Goal: Task Accomplishment & Management: Manage account settings

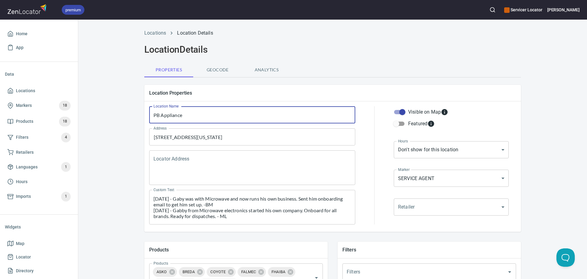
drag, startPoint x: 183, startPoint y: 114, endPoint x: 139, endPoint y: 114, distance: 44.4
click at [140, 114] on div "Location Properties Location Name PB Appliance Location Name Address [STREET_AD…" at bounding box center [333, 158] width 387 height 157
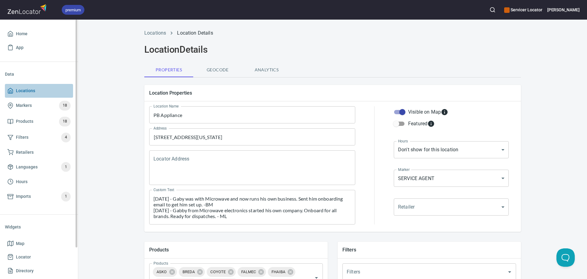
click at [39, 90] on span "Locations" at bounding box center [38, 91] width 63 height 8
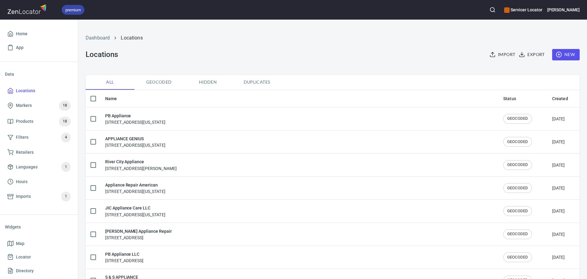
checkbox input "false"
click at [496, 9] on icon "button" at bounding box center [493, 10] width 6 height 6
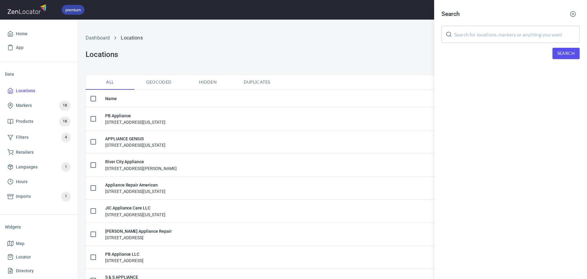
click at [493, 39] on input "text" at bounding box center [517, 34] width 125 height 17
paste input "PB Appliance"
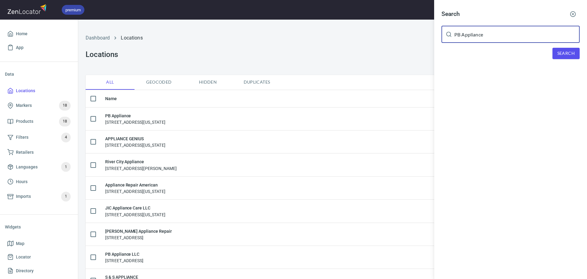
type input "PB Appliance"
click at [554, 52] on button "Search" at bounding box center [566, 53] width 27 height 11
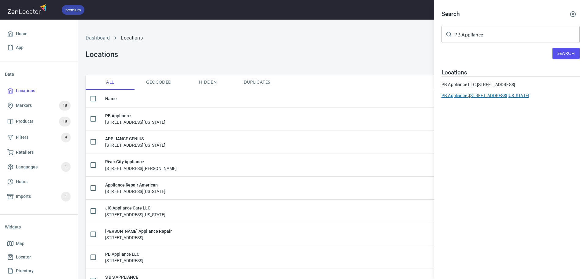
click at [496, 97] on div "PB Appliance , [STREET_ADDRESS][US_STATE]" at bounding box center [511, 95] width 138 height 6
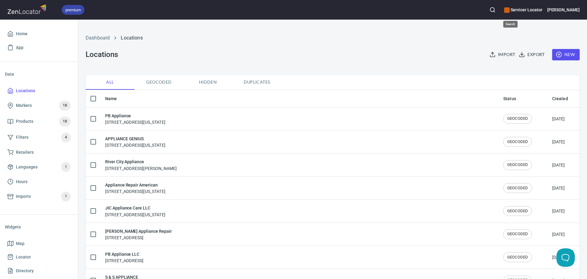
click at [496, 9] on icon "button" at bounding box center [493, 10] width 6 height 6
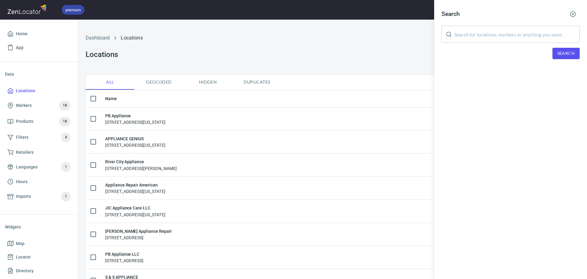
click at [490, 31] on input "text" at bounding box center [517, 34] width 125 height 17
paste input "PB Appliance"
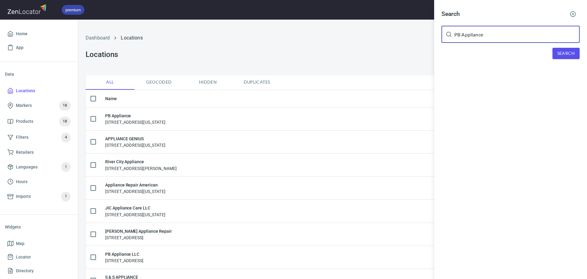
type input "PB Appliance"
click at [572, 61] on div "Search PB Appliance ​ Search" at bounding box center [510, 38] width 153 height 76
click at [569, 58] on button "Search" at bounding box center [566, 53] width 27 height 11
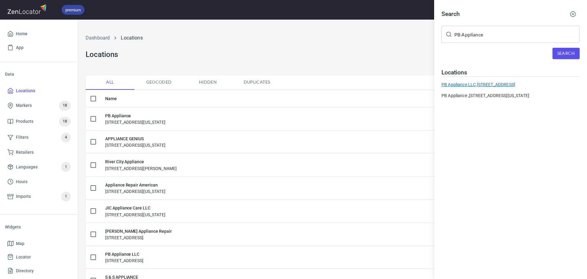
click at [490, 84] on div "PB Appliance LLC, [STREET_ADDRESS]" at bounding box center [511, 84] width 138 height 6
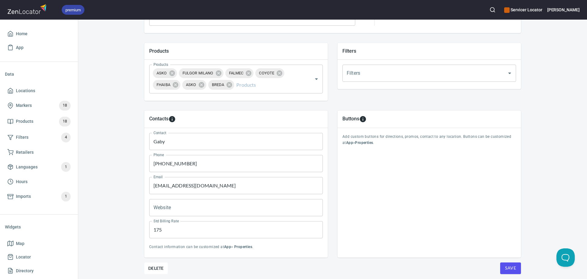
scroll to position [221, 0]
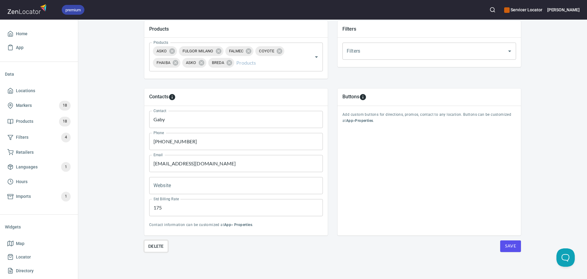
click at [153, 247] on span "Delete" at bounding box center [156, 245] width 16 height 7
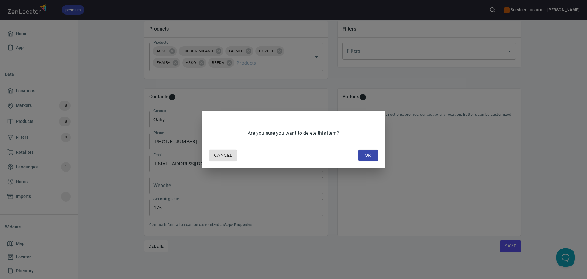
click at [366, 157] on span "OK" at bounding box center [369, 155] width 10 height 8
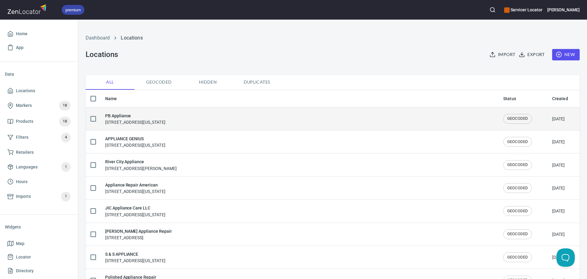
click at [222, 116] on div "PB Appliance [STREET_ADDRESS][US_STATE]" at bounding box center [299, 118] width 389 height 13
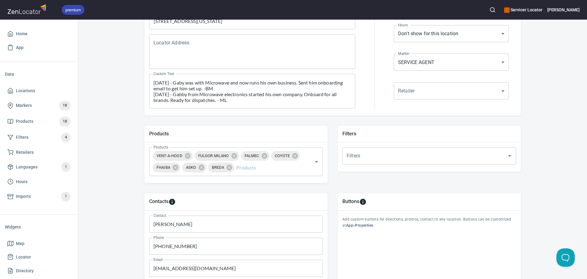
scroll to position [214, 0]
